Goal: Browse casually: Explore the website without a specific task or goal

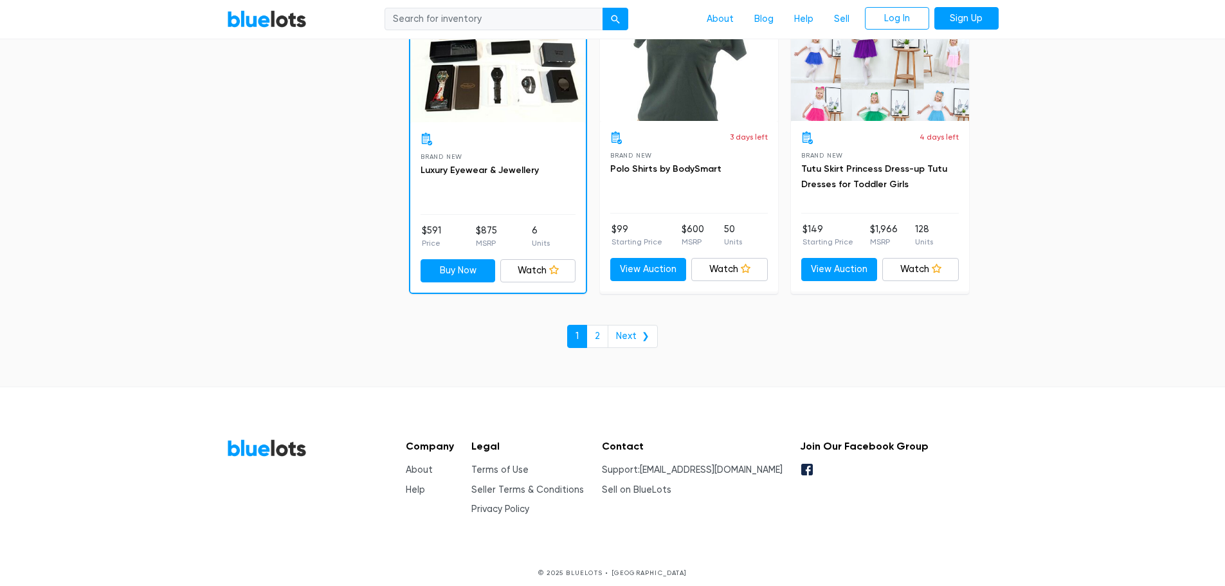
scroll to position [5559, 0]
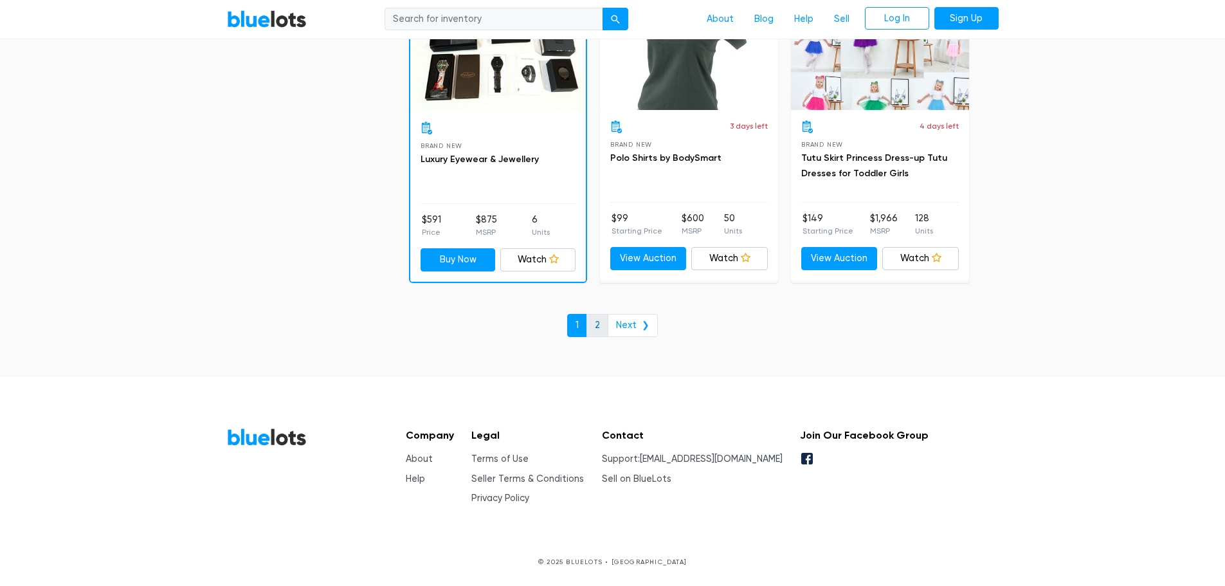
click at [602, 334] on link "2" at bounding box center [597, 325] width 22 height 23
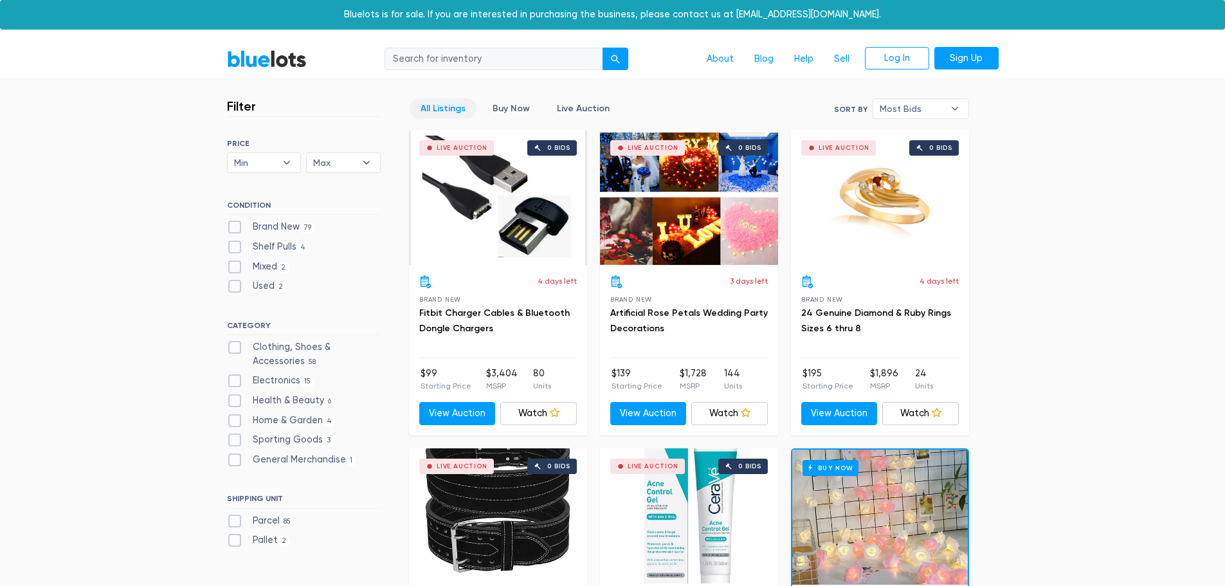
click at [271, 59] on link "BlueLots" at bounding box center [267, 58] width 80 height 19
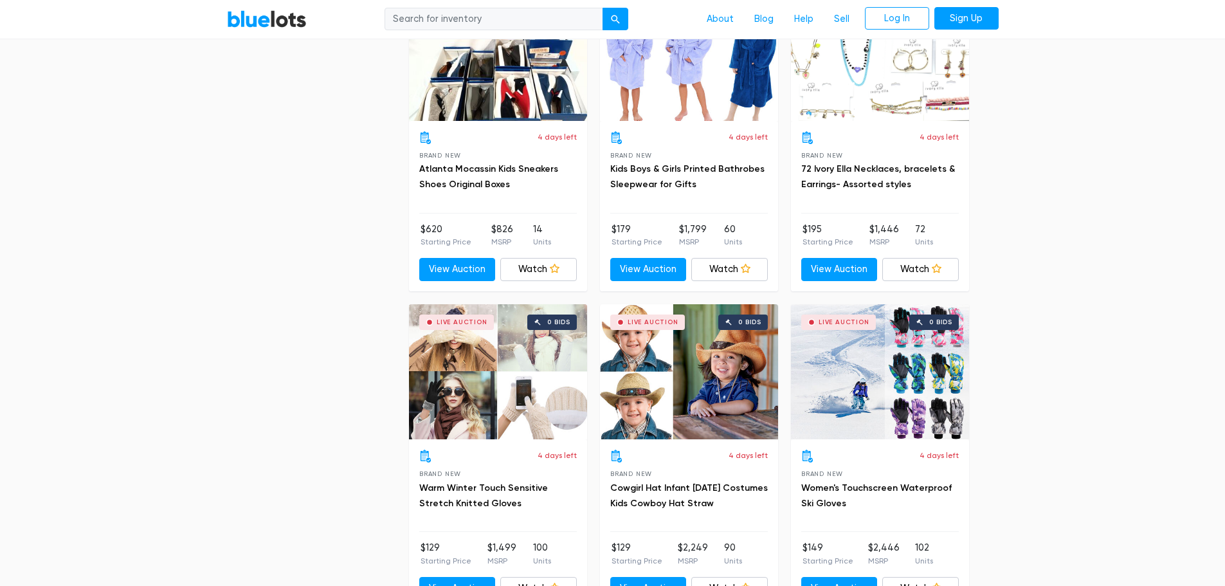
scroll to position [2121, 0]
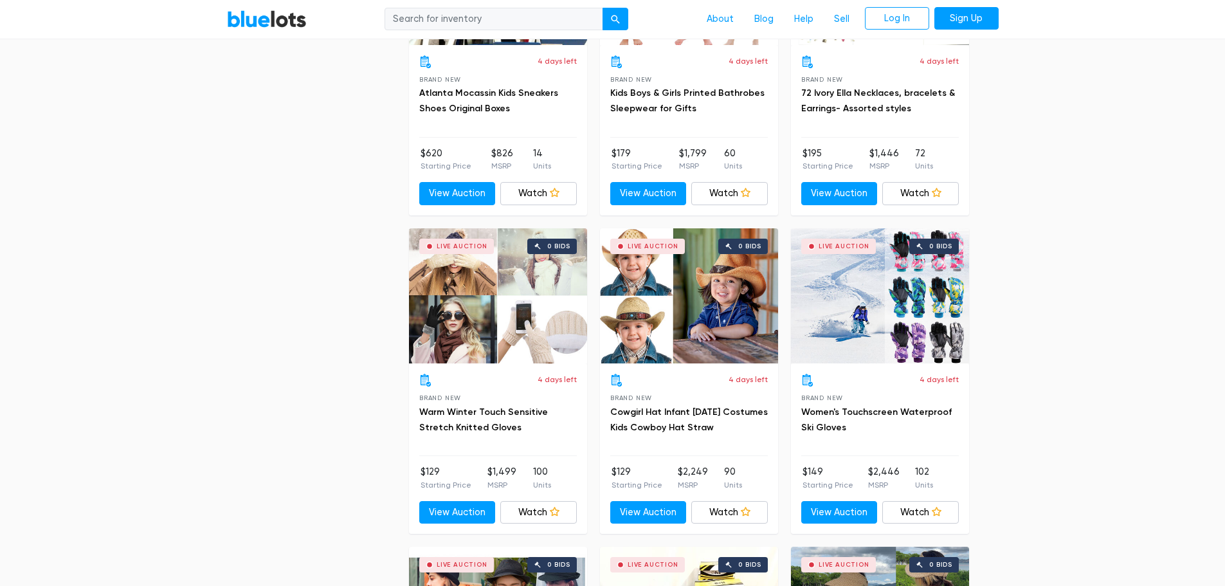
click at [690, 288] on div "Live Auction 0 bids" at bounding box center [689, 295] width 178 height 135
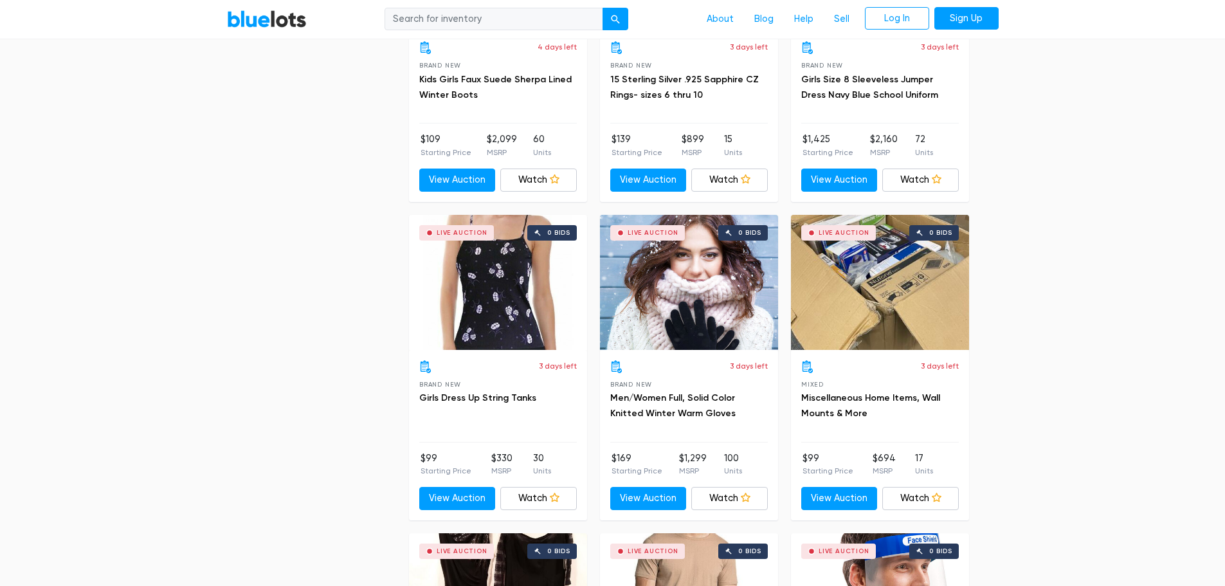
scroll to position [3728, 0]
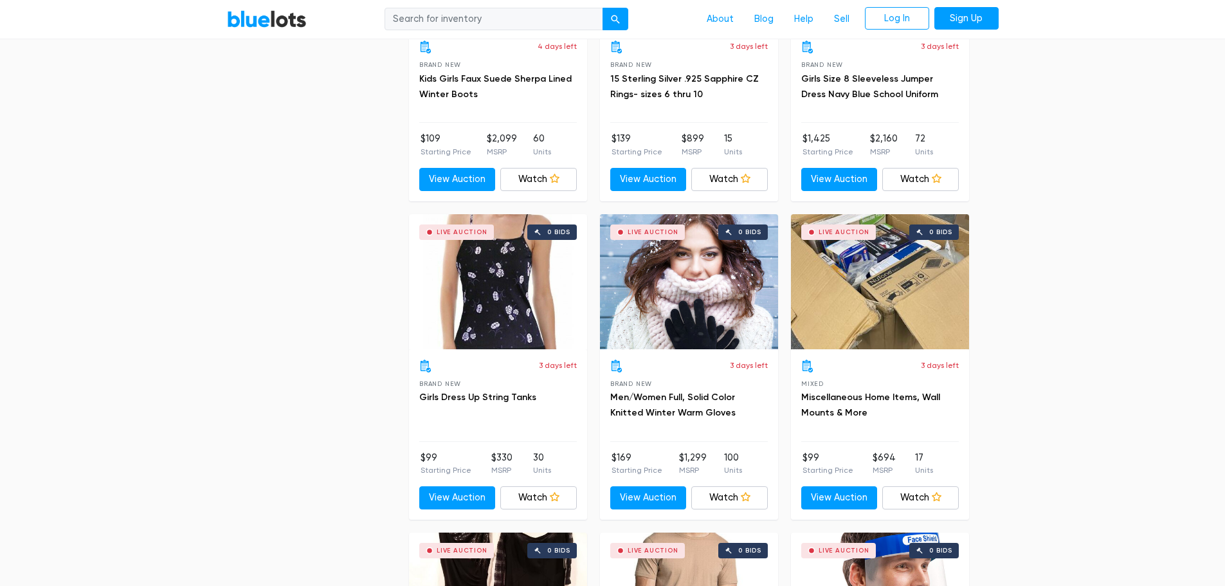
click at [875, 273] on div "Live Auction 0 bids" at bounding box center [880, 281] width 178 height 135
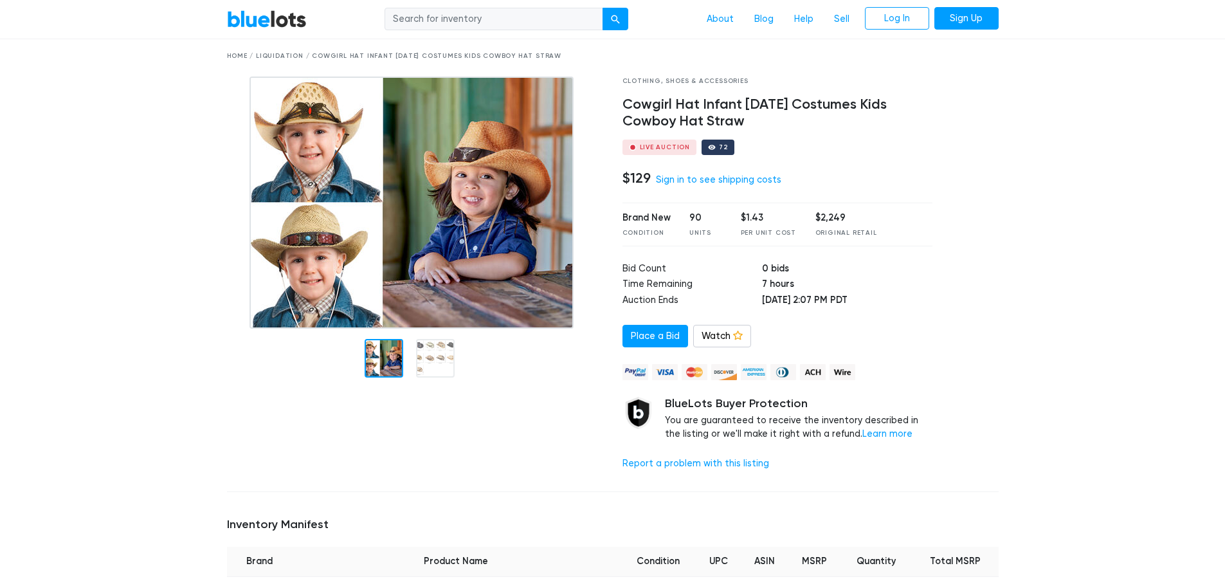
scroll to position [64, 0]
